Goal: Task Accomplishment & Management: Manage account settings

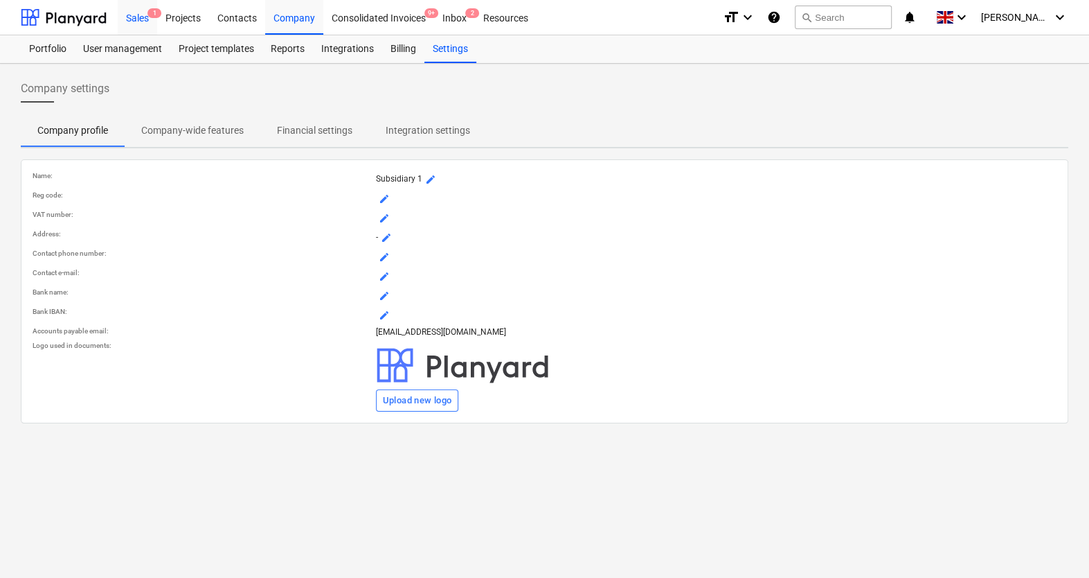
click at [149, 14] on span "1" at bounding box center [155, 13] width 14 height 10
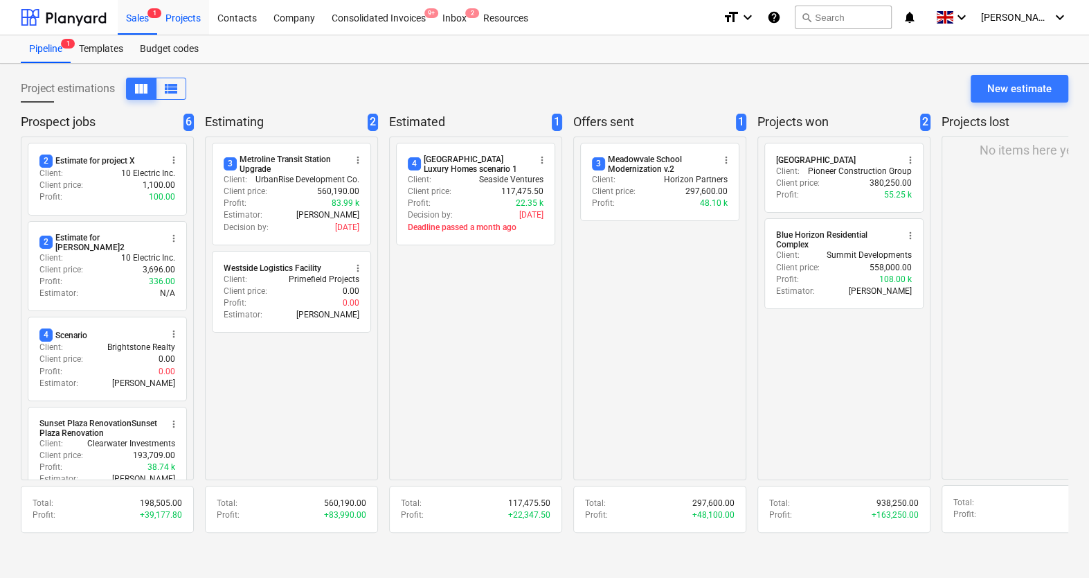
click at [199, 17] on div "Projects" at bounding box center [183, 16] width 52 height 35
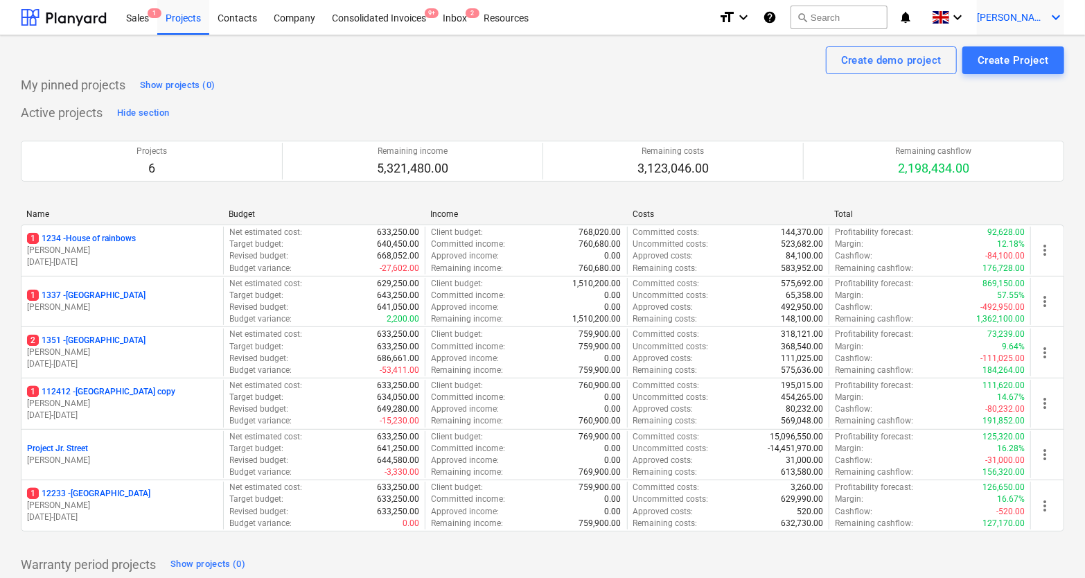
click at [1029, 28] on div "[PERSON_NAME] keyboard_arrow_down" at bounding box center [1020, 17] width 87 height 35
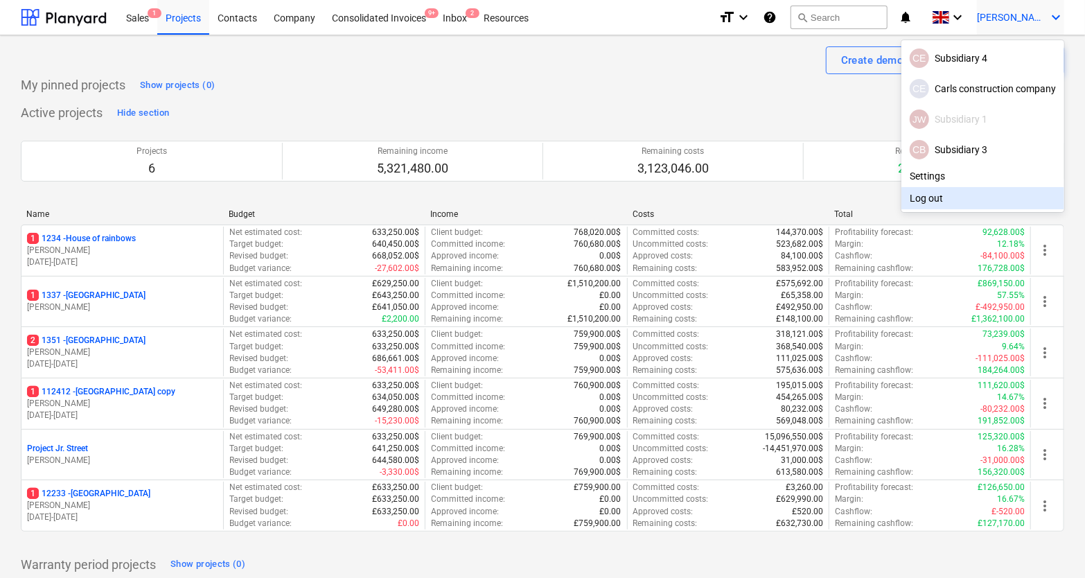
click at [932, 190] on div "Log out" at bounding box center [982, 198] width 163 height 22
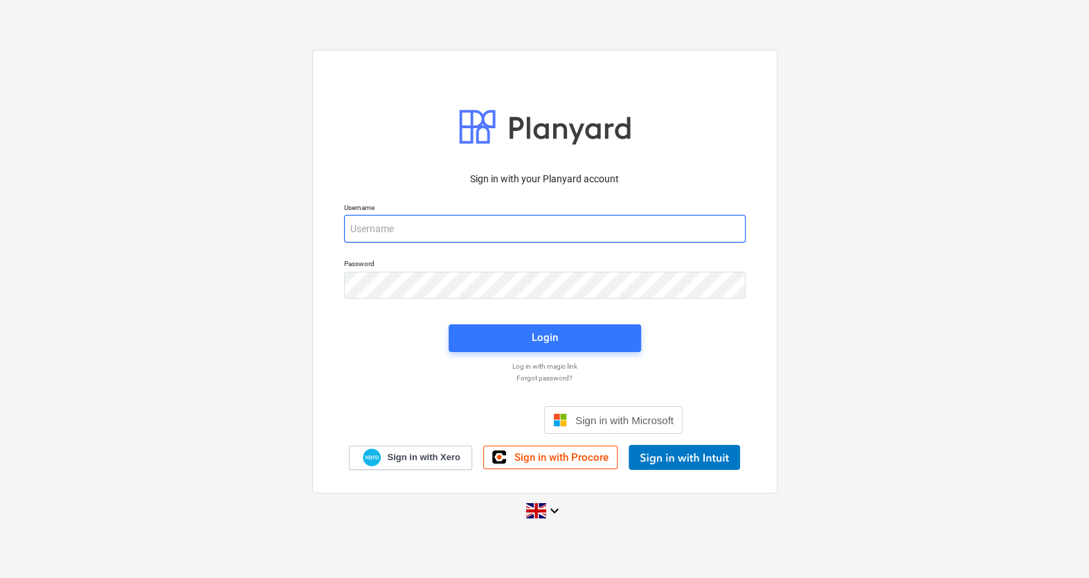
click at [473, 226] on input "email" at bounding box center [545, 229] width 402 height 28
type input "[PERSON_NAME][EMAIL_ADDRESS][DOMAIN_NAME]"
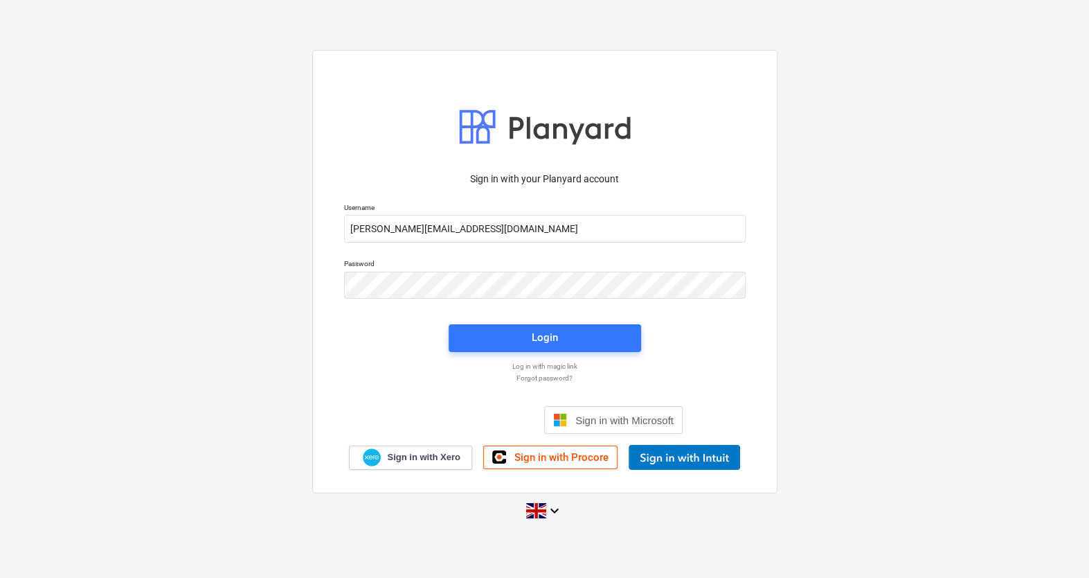
click at [494, 316] on div "Login" at bounding box center [544, 338] width 209 height 44
click at [488, 332] on span "Login" at bounding box center [544, 337] width 159 height 18
